Goal: Information Seeking & Learning: Learn about a topic

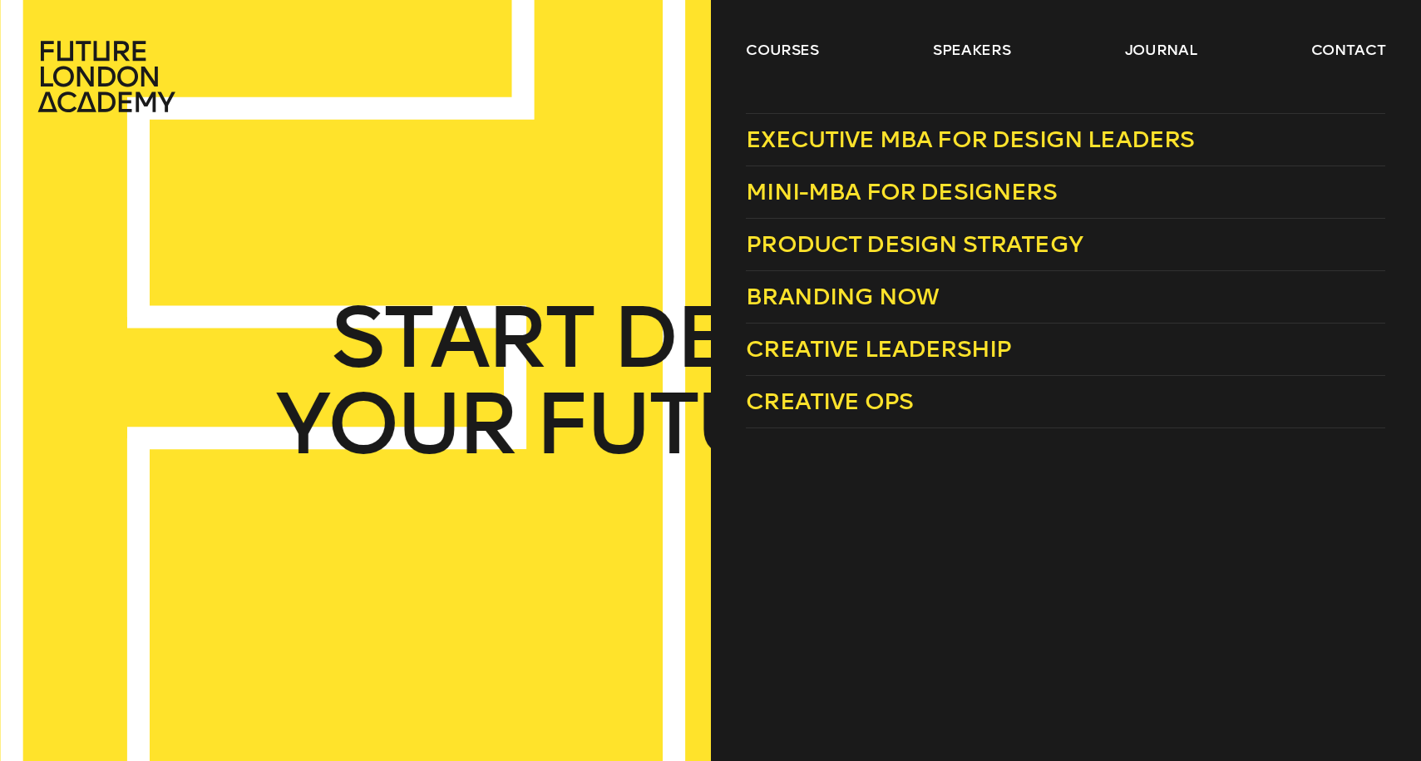
click at [810, 51] on link "courses" at bounding box center [782, 50] width 73 height 20
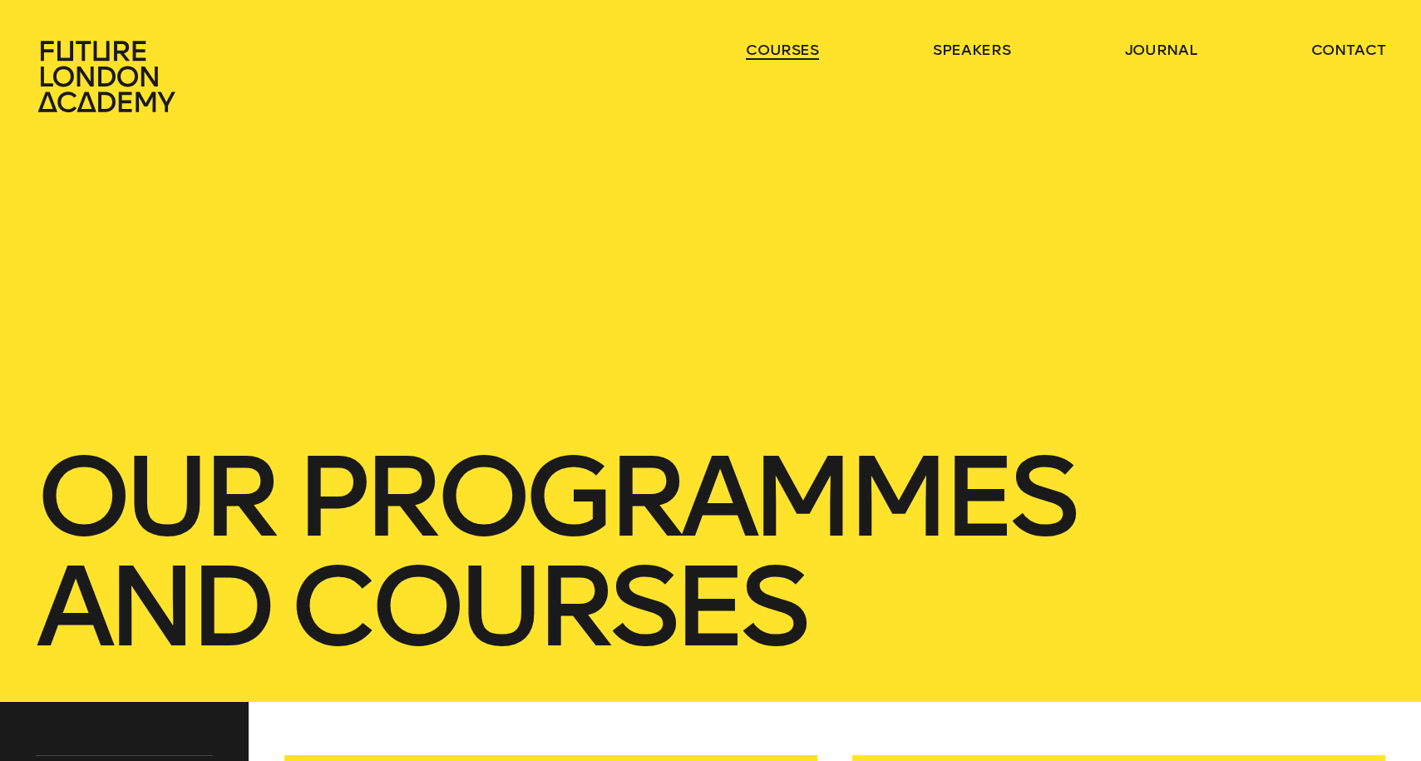
click at [796, 52] on link "courses" at bounding box center [782, 50] width 73 height 20
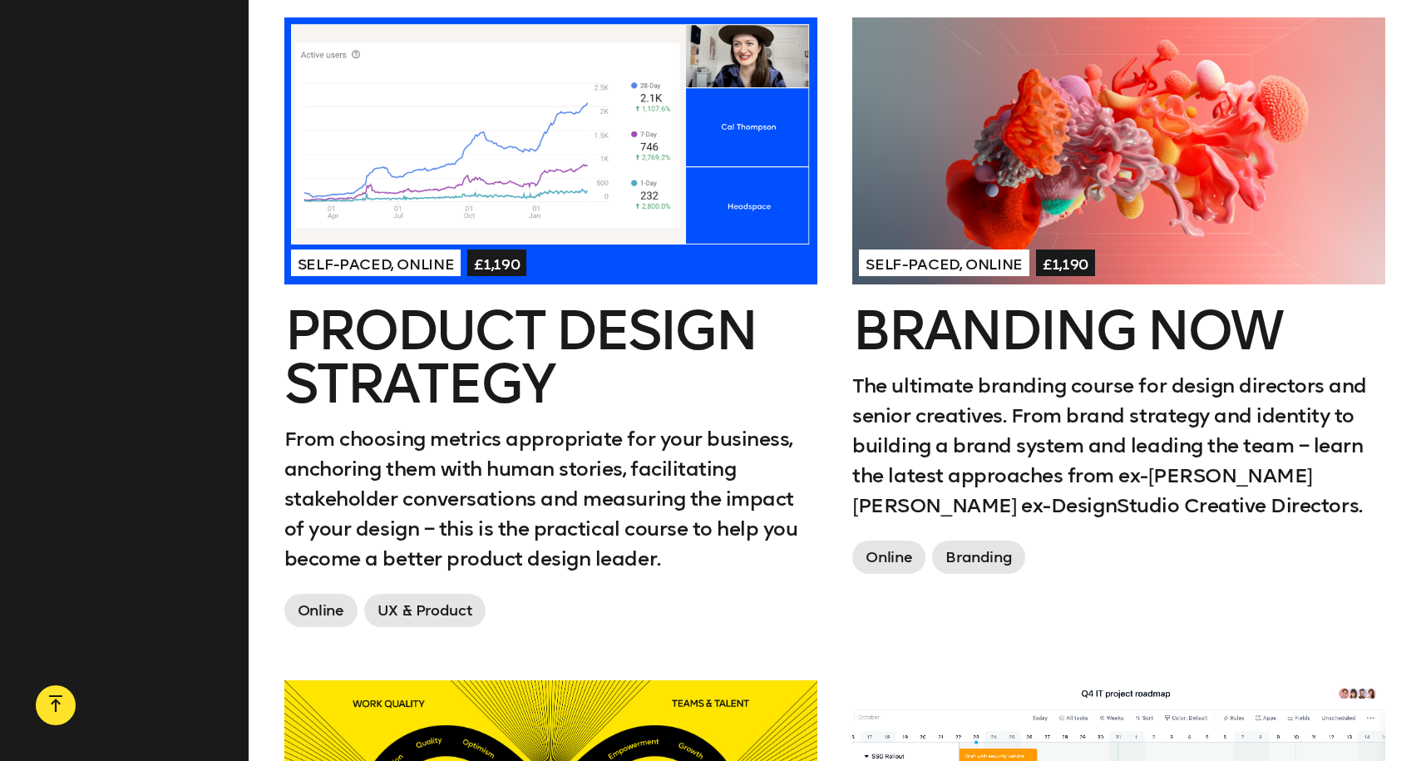
scroll to position [1329, 0]
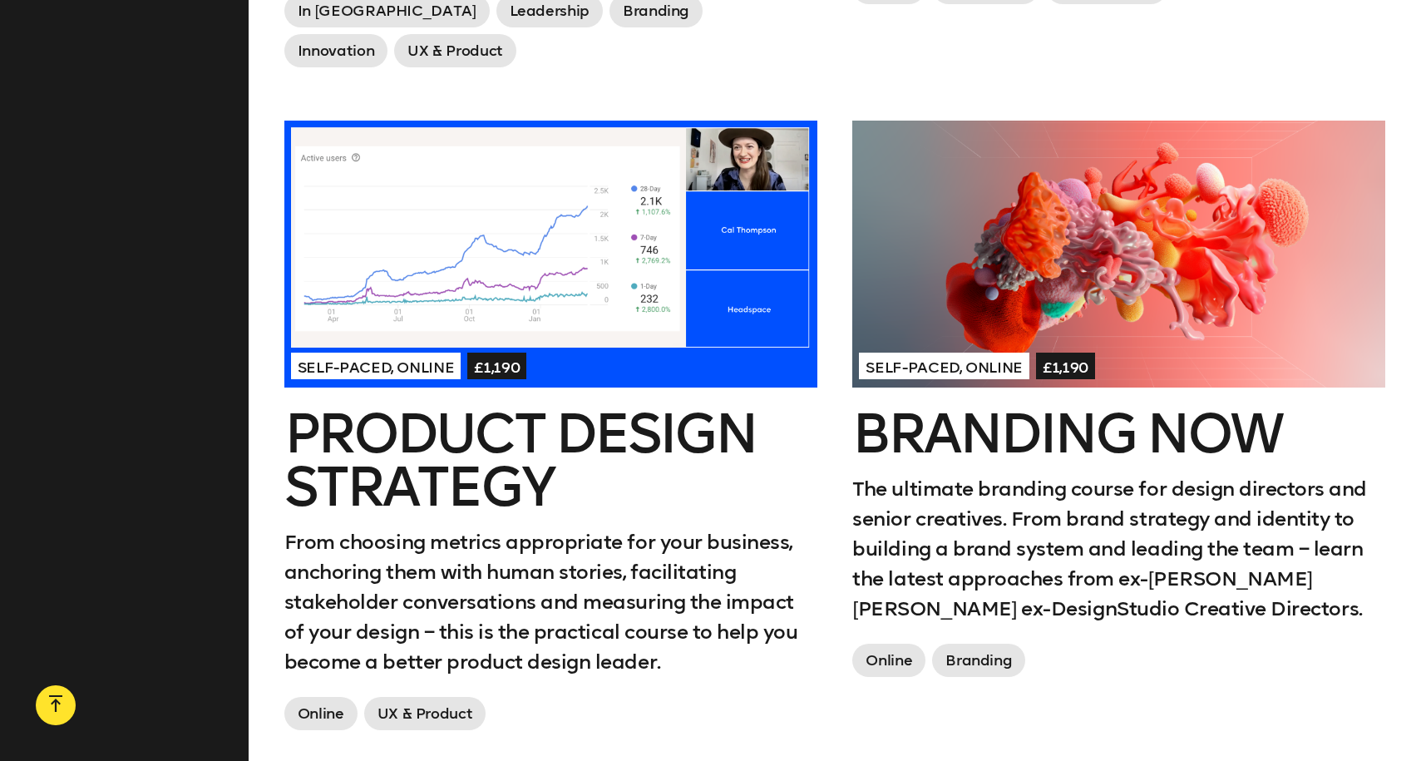
click at [657, 424] on h2 "Product Design Strategy" at bounding box center [550, 460] width 533 height 106
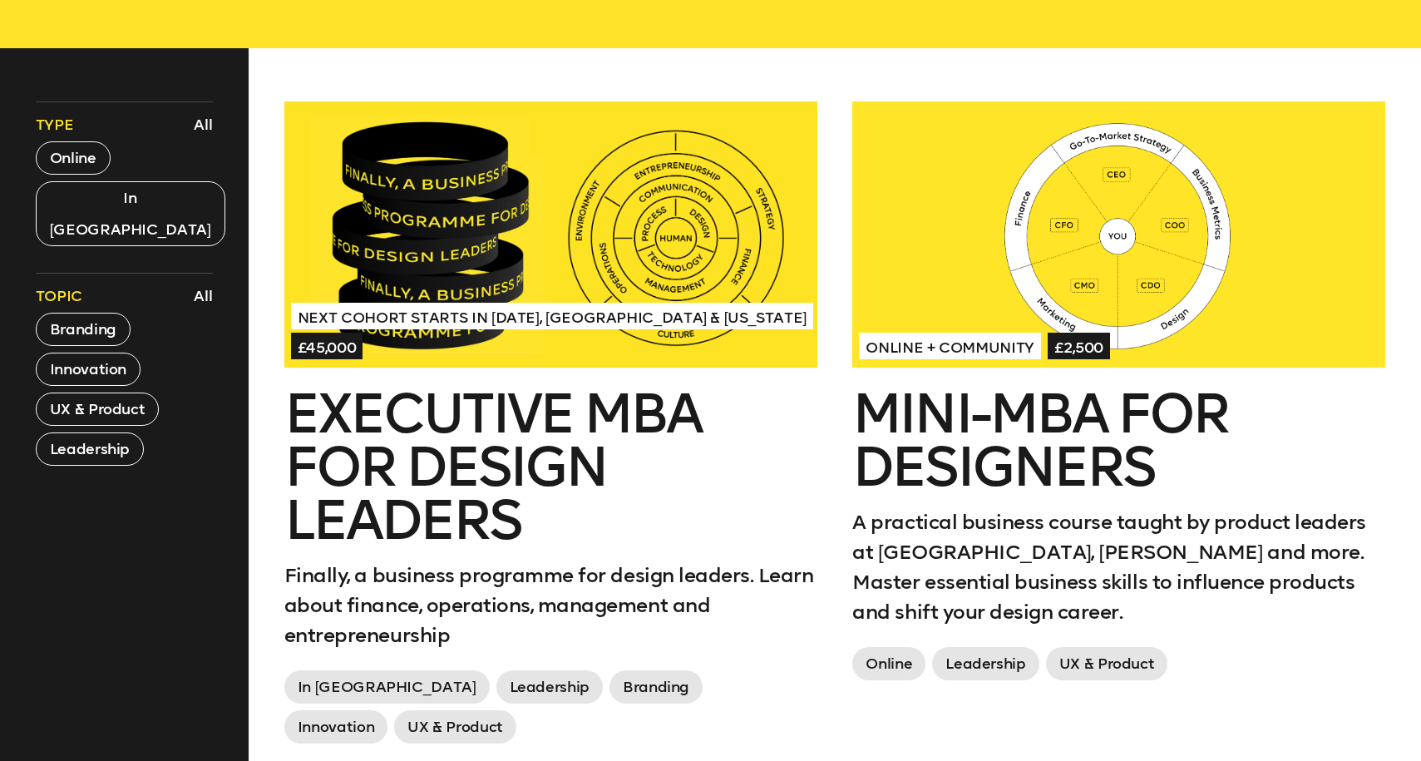
scroll to position [844, 0]
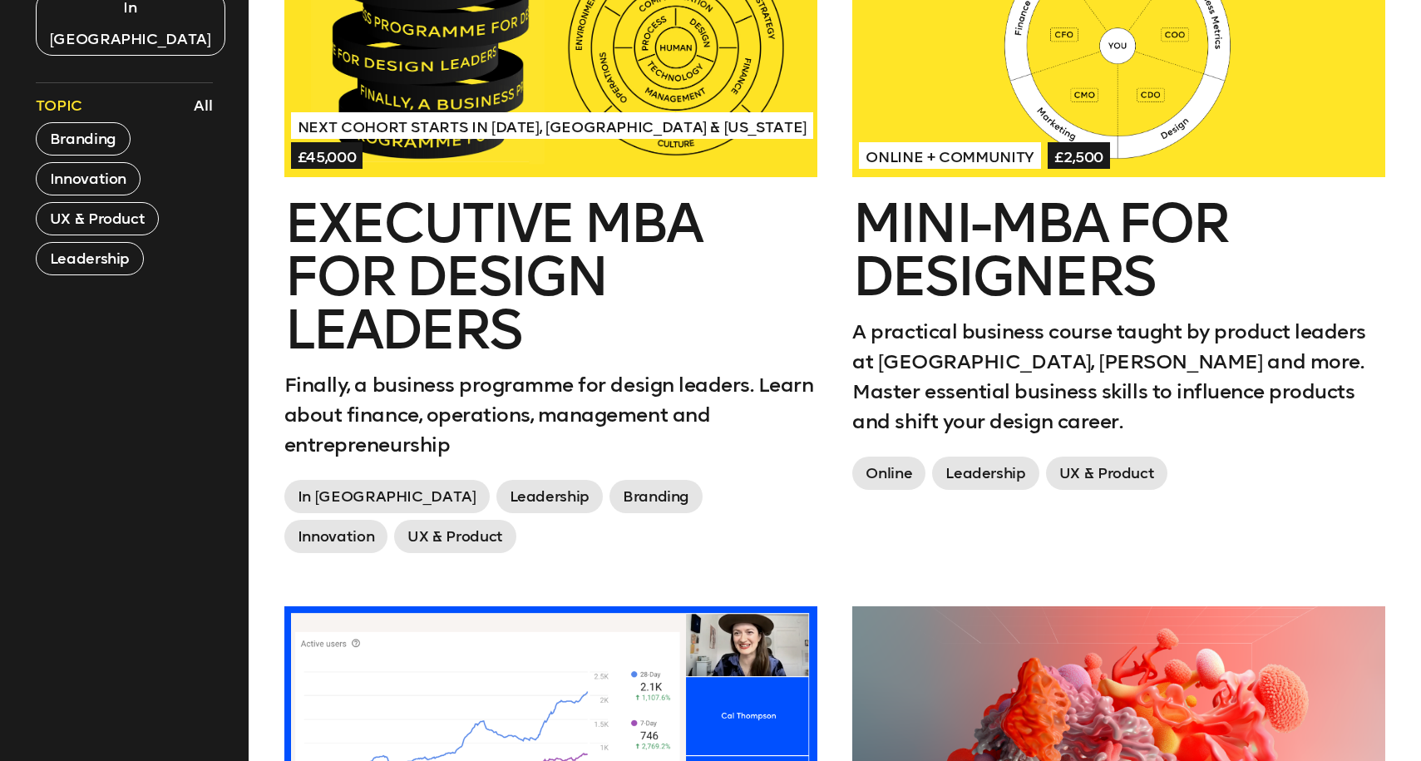
click at [942, 277] on h2 "Mini-MBA for Designers" at bounding box center [1118, 250] width 533 height 106
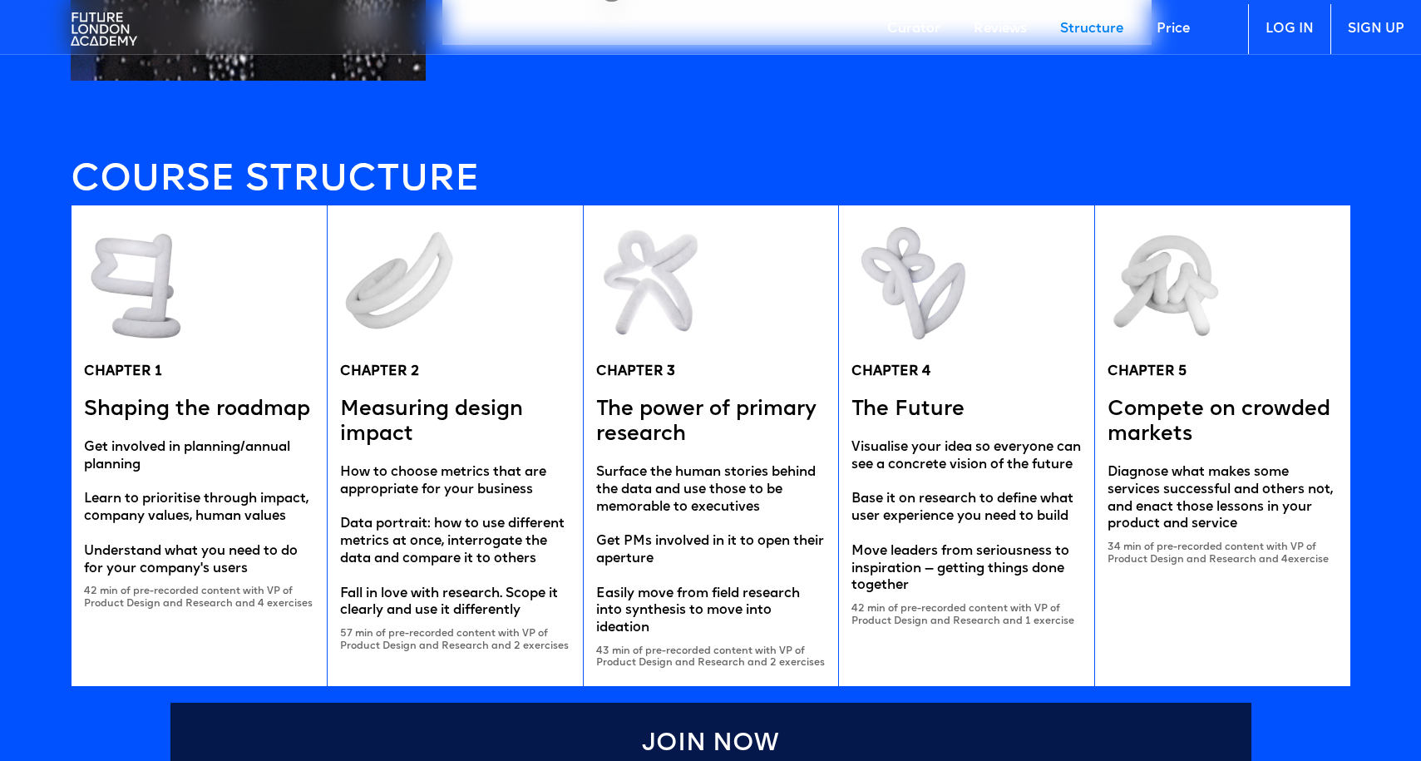
scroll to position [3310, 0]
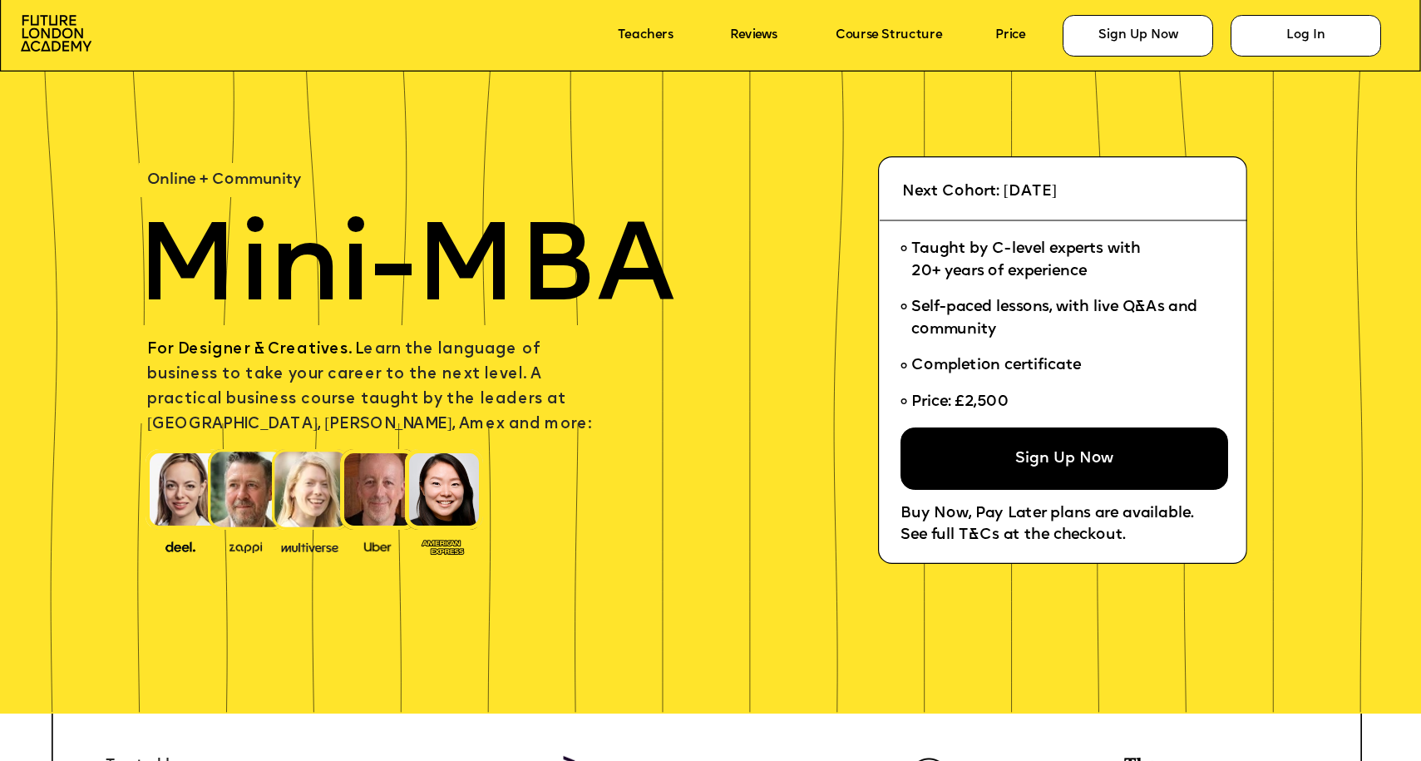
scroll to position [88, 0]
